Goal: Use online tool/utility: Utilize a website feature to perform a specific function

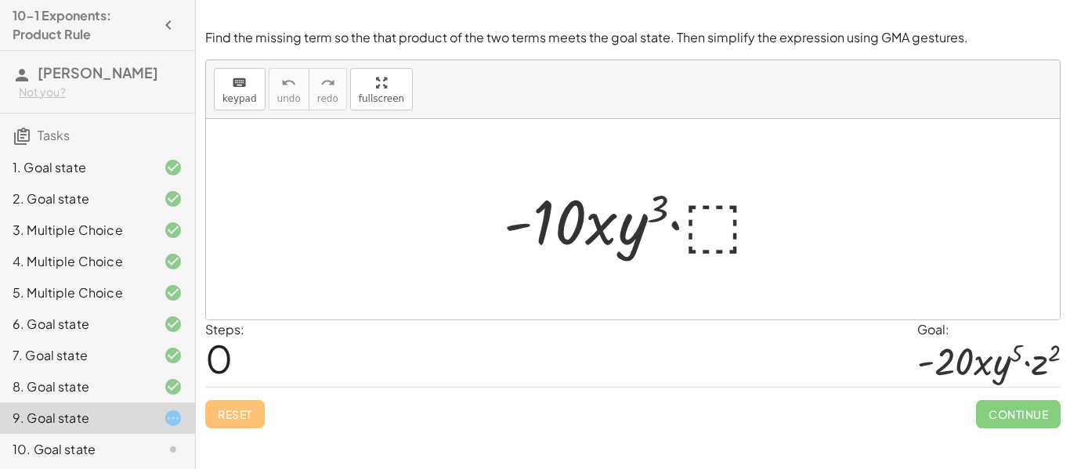
scroll to position [65, 0]
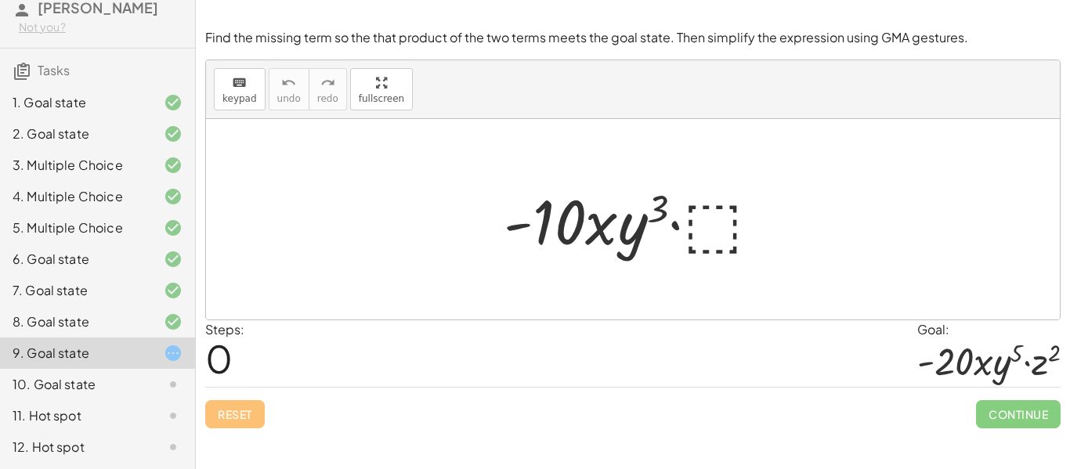
click at [699, 237] on div at bounding box center [638, 219] width 285 height 81
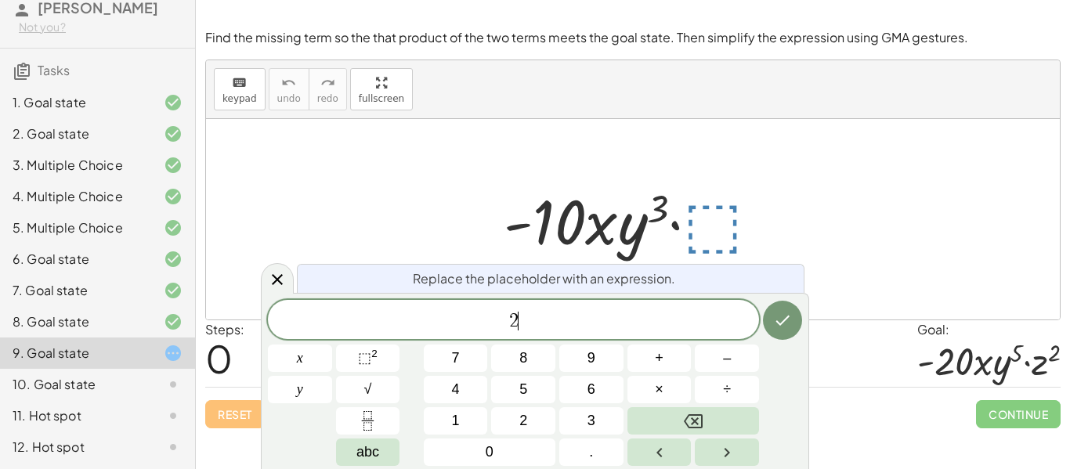
scroll to position [14, 0]
click at [277, 277] on icon at bounding box center [277, 279] width 19 height 19
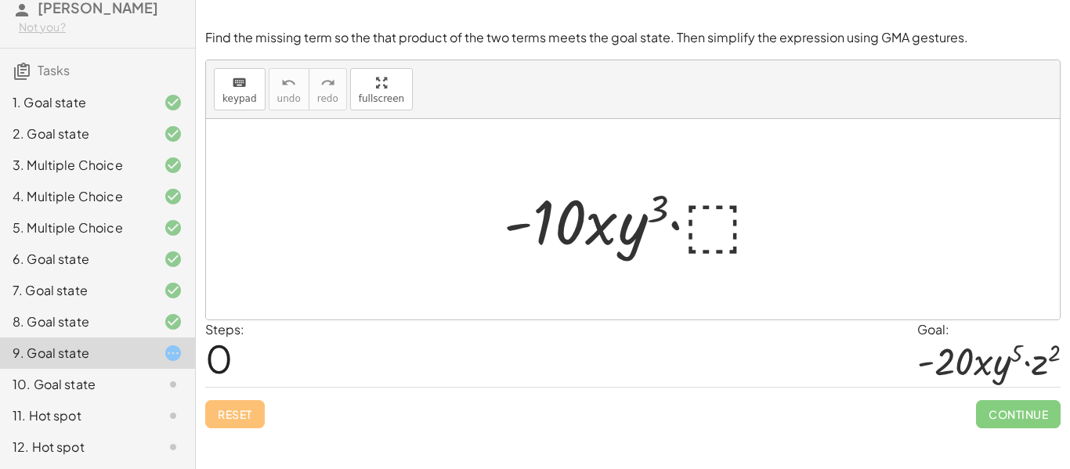
click at [779, 180] on div at bounding box center [638, 219] width 285 height 81
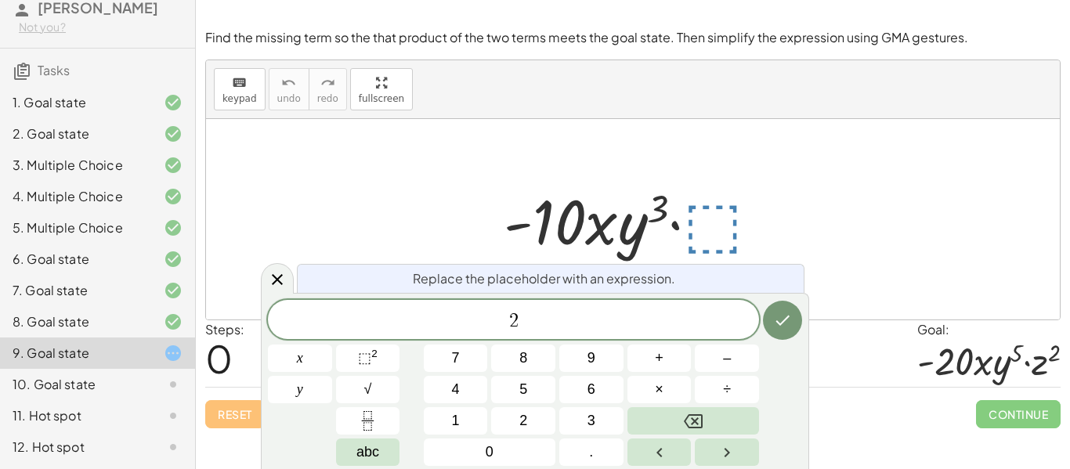
scroll to position [16, 0]
click at [356, 359] on button "⬚ 2" at bounding box center [368, 358] width 64 height 27
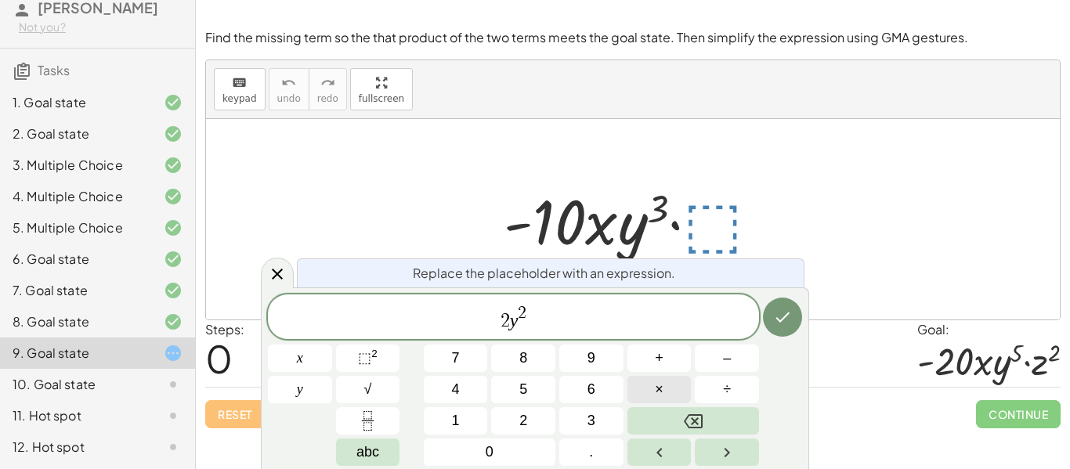
click at [675, 378] on button "×" at bounding box center [660, 389] width 64 height 27
click at [363, 357] on span "⬚" at bounding box center [364, 358] width 13 height 16
click at [780, 315] on icon "Done" at bounding box center [782, 317] width 19 height 19
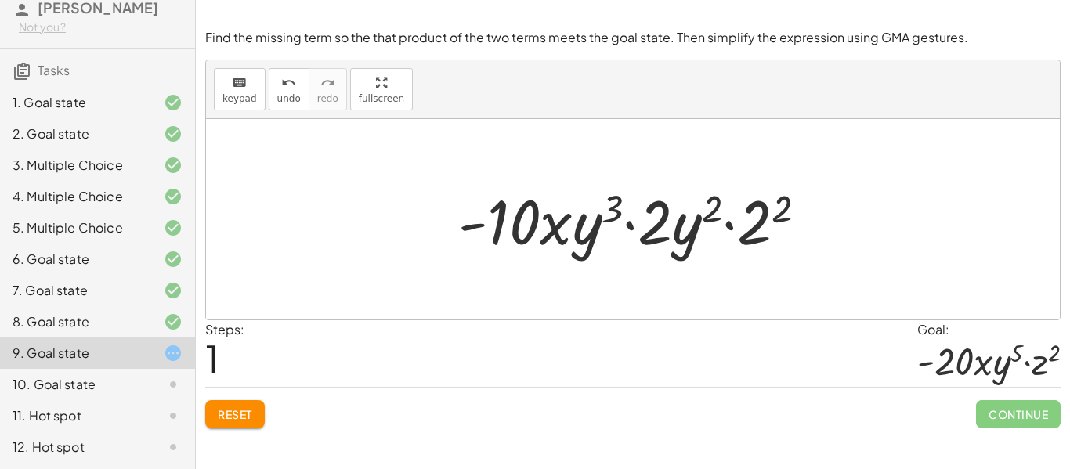
click at [224, 418] on span "Reset" at bounding box center [235, 414] width 34 height 14
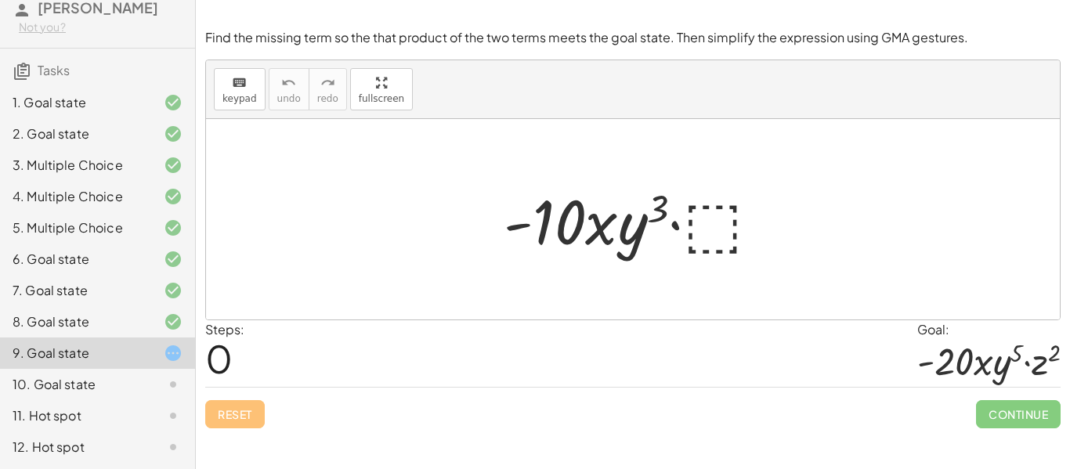
click at [717, 234] on div at bounding box center [638, 219] width 285 height 81
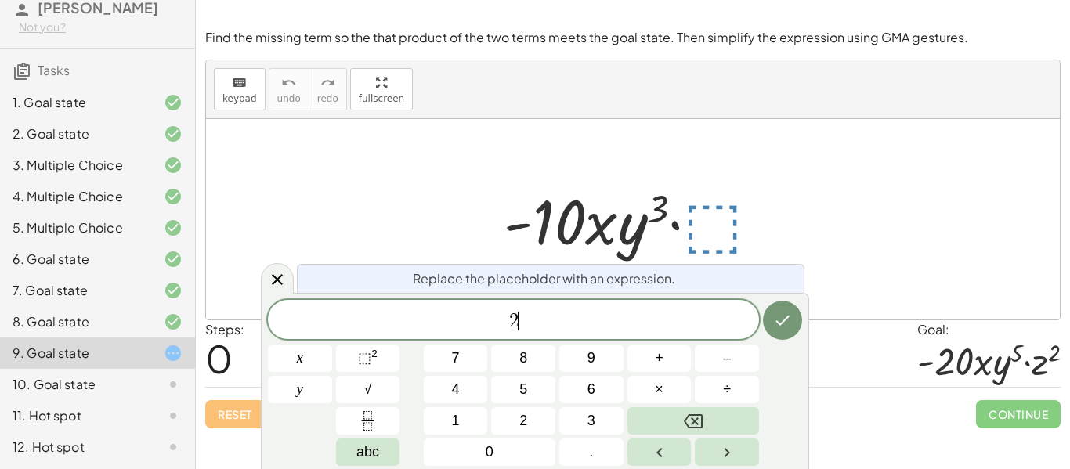
scroll to position [18, 0]
click at [363, 359] on span "⬚" at bounding box center [364, 358] width 13 height 16
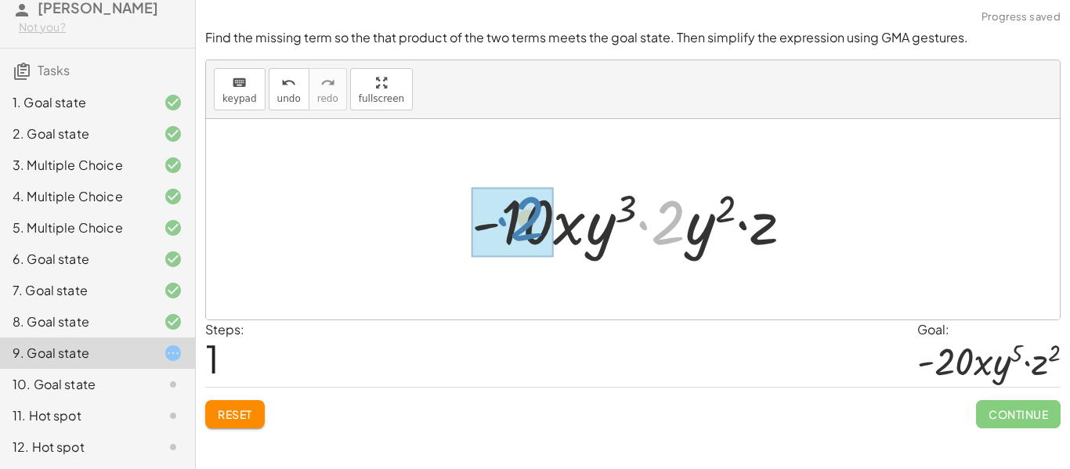
drag, startPoint x: 666, startPoint y: 239, endPoint x: 524, endPoint y: 235, distance: 141.8
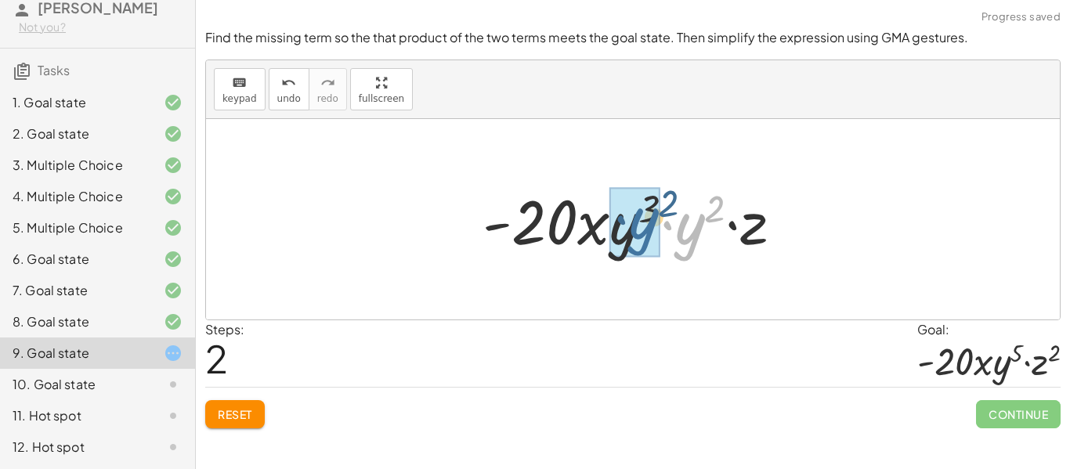
drag, startPoint x: 685, startPoint y: 233, endPoint x: 637, endPoint y: 227, distance: 48.9
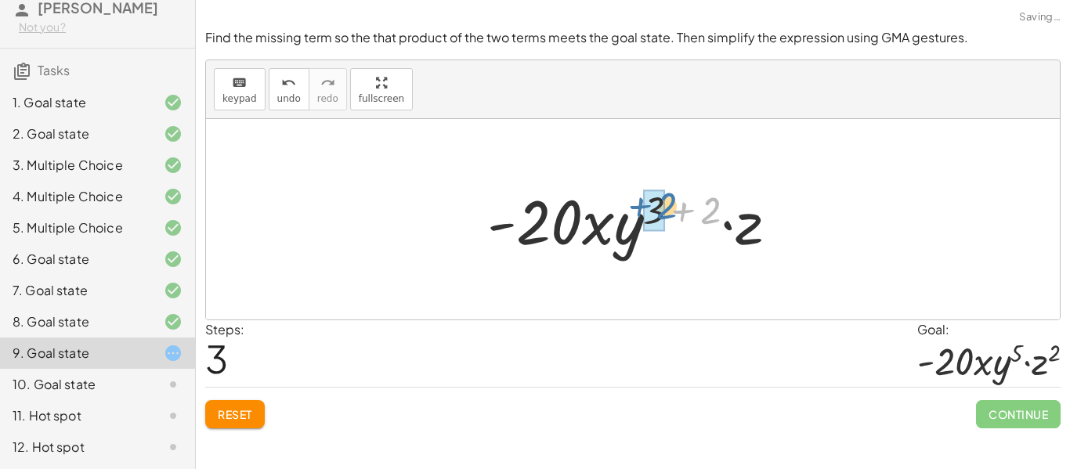
drag, startPoint x: 703, startPoint y: 207, endPoint x: 657, endPoint y: 202, distance: 46.5
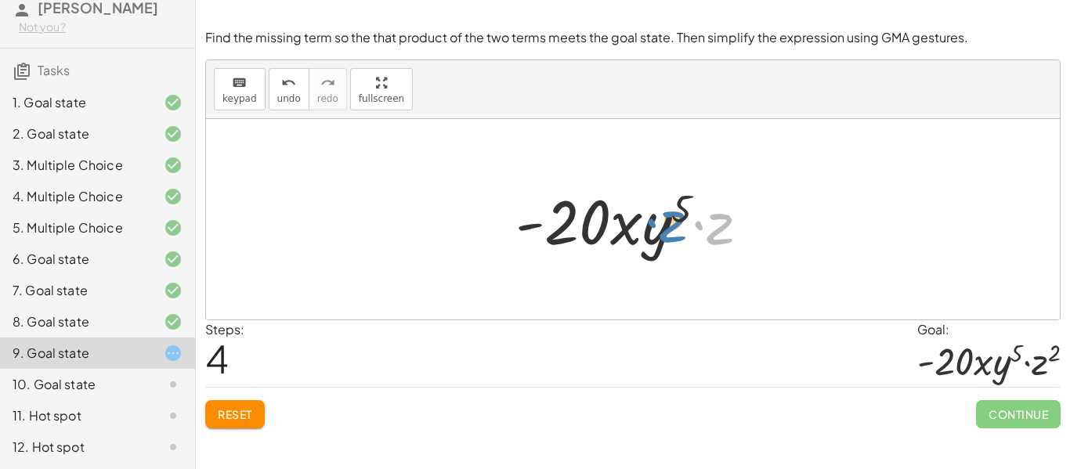
drag, startPoint x: 725, startPoint y: 241, endPoint x: 671, endPoint y: 239, distance: 53.3
click at [671, 239] on div at bounding box center [639, 219] width 262 height 81
click at [230, 414] on span "Reset" at bounding box center [235, 414] width 34 height 14
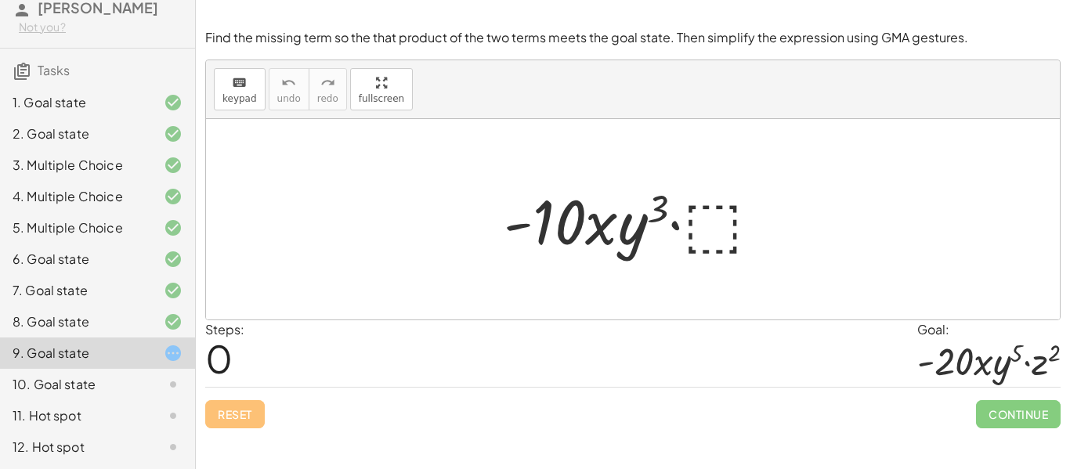
click at [358, 378] on div "Steps: 0 Goal: · - 20 · x · y 5 · z 2" at bounding box center [632, 353] width 855 height 67
click at [713, 228] on div at bounding box center [638, 219] width 285 height 81
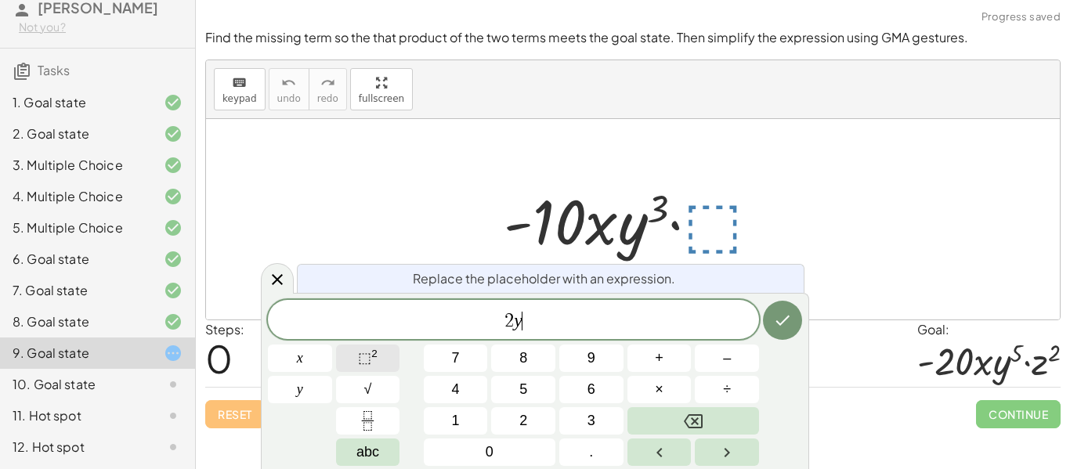
click at [344, 356] on button "⬚ 2" at bounding box center [368, 358] width 64 height 27
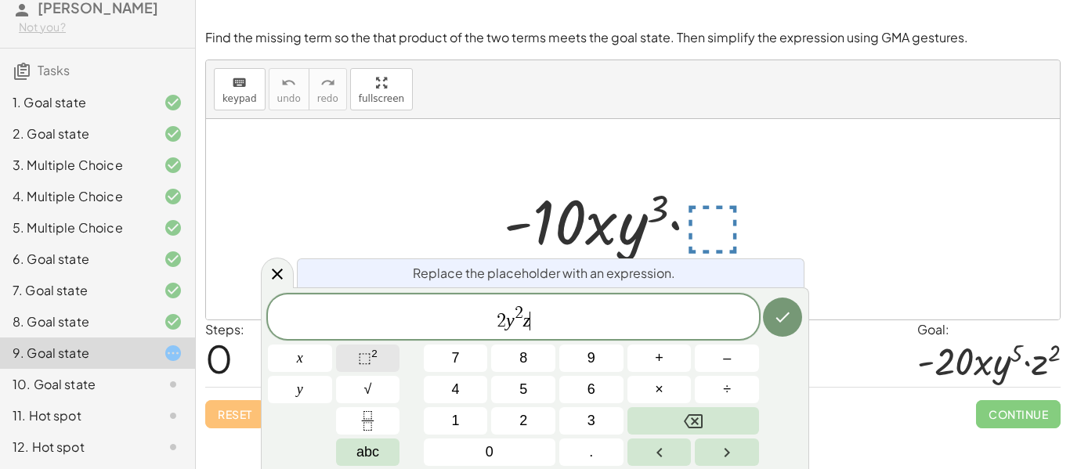
click at [371, 352] on sup "2" at bounding box center [374, 354] width 6 height 12
click at [789, 312] on icon "Done" at bounding box center [782, 317] width 19 height 19
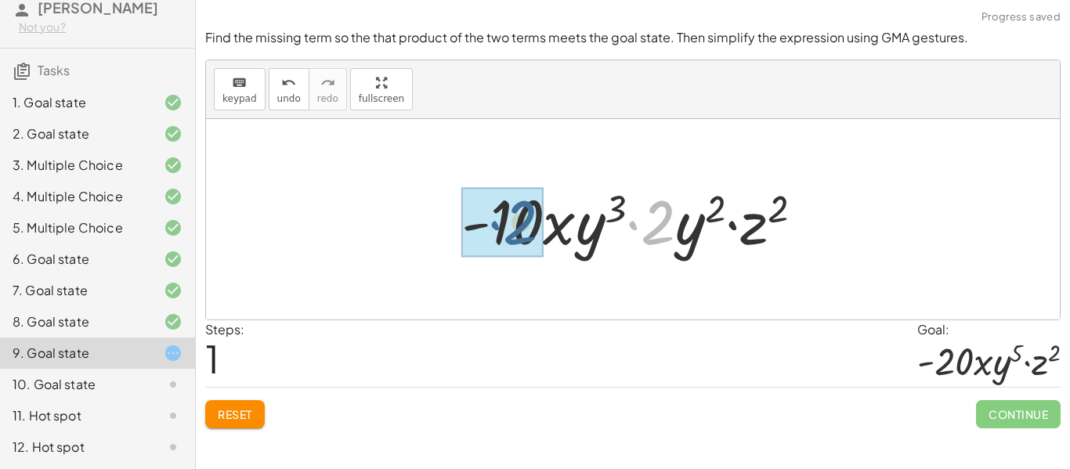
drag, startPoint x: 664, startPoint y: 225, endPoint x: 522, endPoint y: 225, distance: 142.6
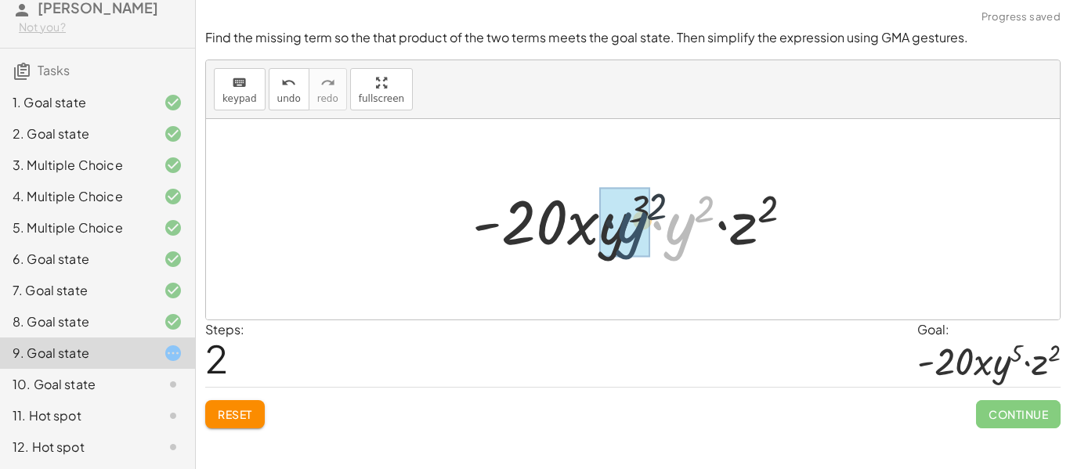
drag, startPoint x: 674, startPoint y: 235, endPoint x: 619, endPoint y: 233, distance: 54.9
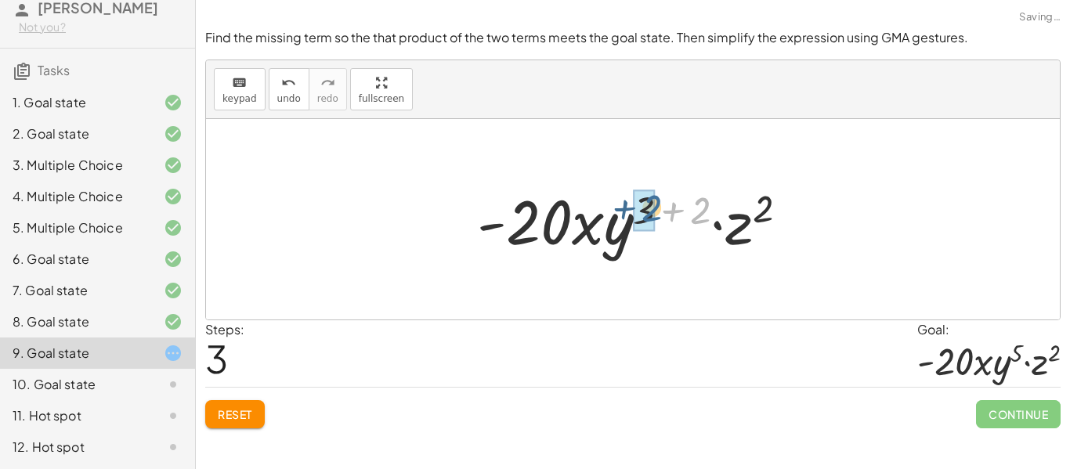
drag, startPoint x: 696, startPoint y: 204, endPoint x: 646, endPoint y: 202, distance: 49.4
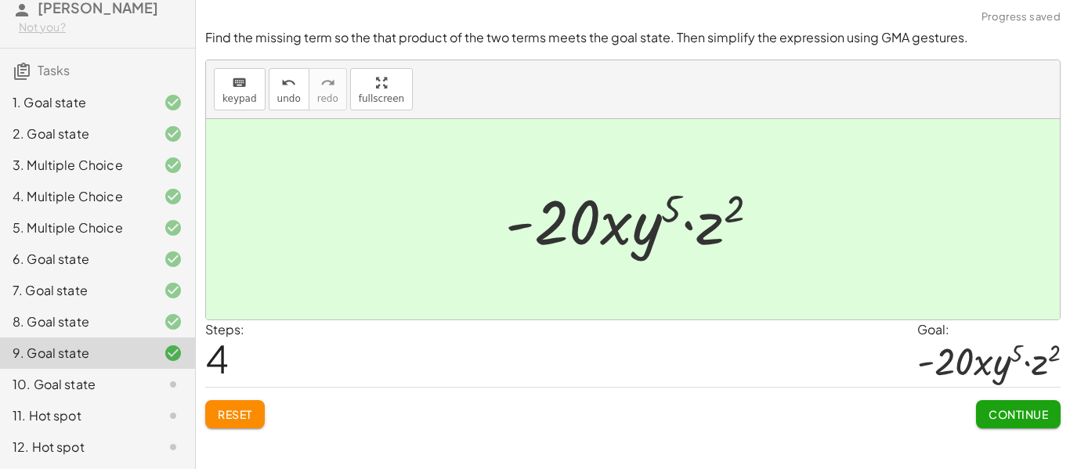
click at [1009, 412] on span "Continue" at bounding box center [1019, 414] width 60 height 14
